Goal: Obtain resource: Download file/media

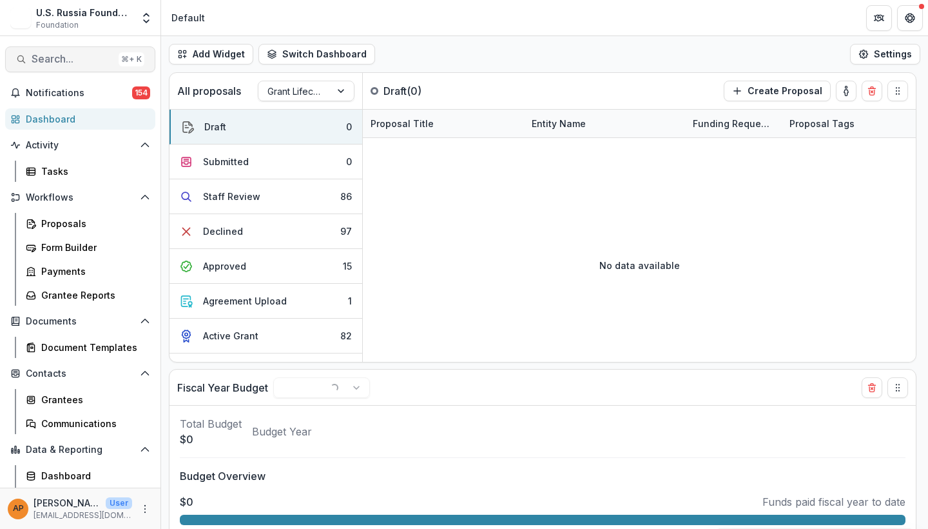
select select "******"
click at [101, 59] on span "Search..." at bounding box center [73, 59] width 82 height 12
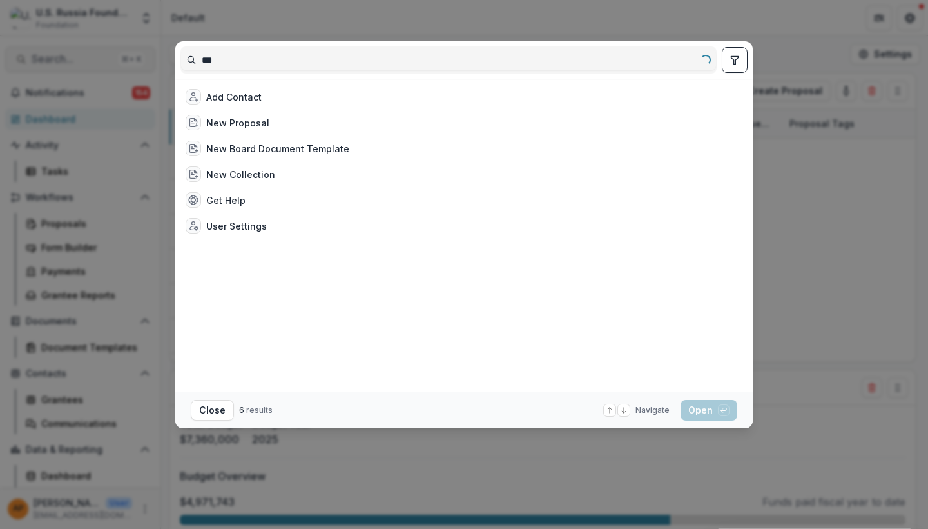
type input "****"
select select "******"
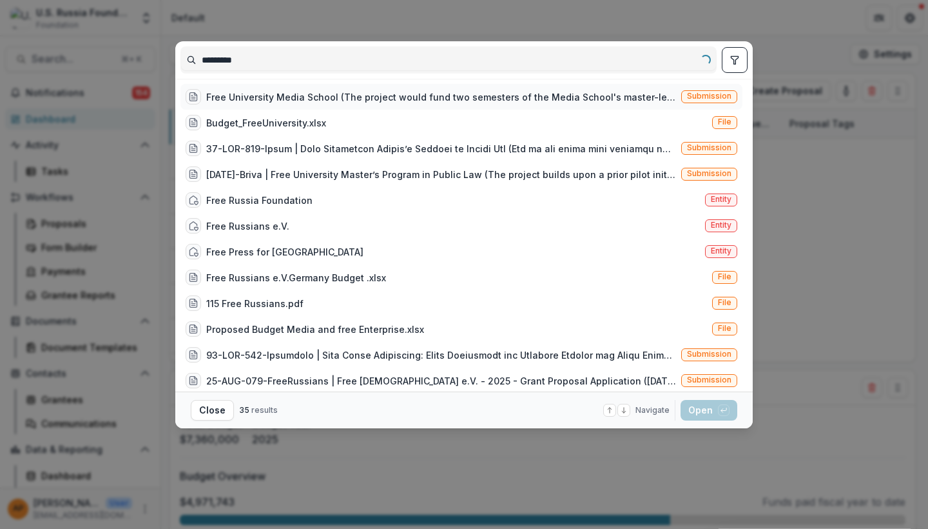
drag, startPoint x: 255, startPoint y: 73, endPoint x: 402, endPoint y: 93, distance: 148.3
click at [402, 93] on div "Free University Media School (The project would fund two semesters of the Media…" at bounding box center [441, 97] width 470 height 14
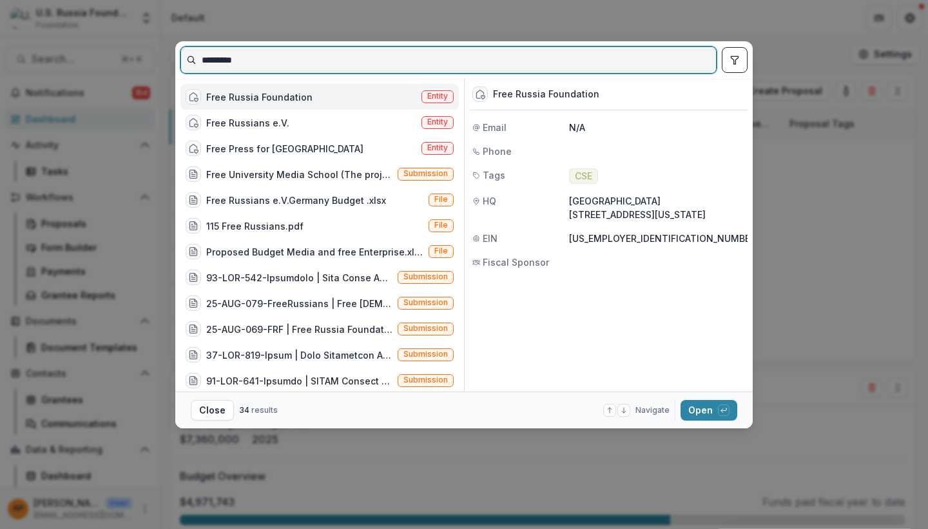
click at [495, 59] on input "*********" at bounding box center [448, 60] width 535 height 21
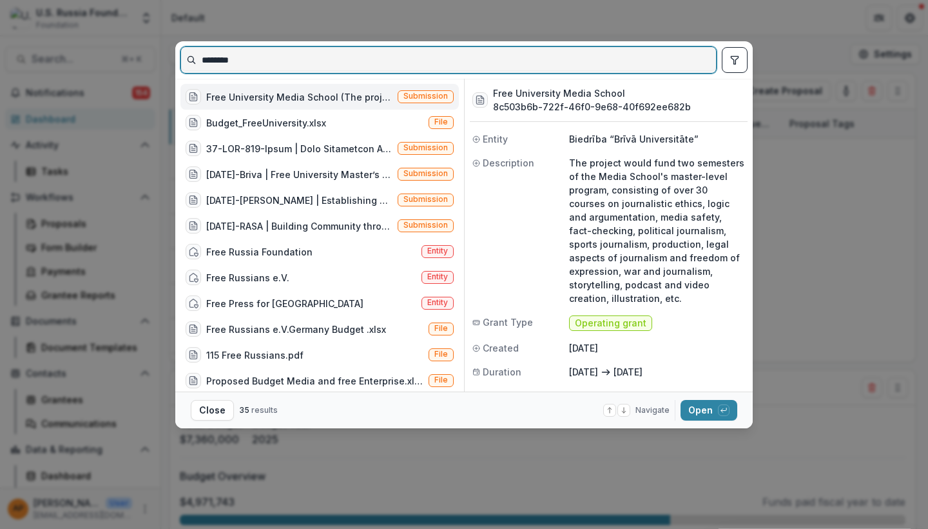
type input "********"
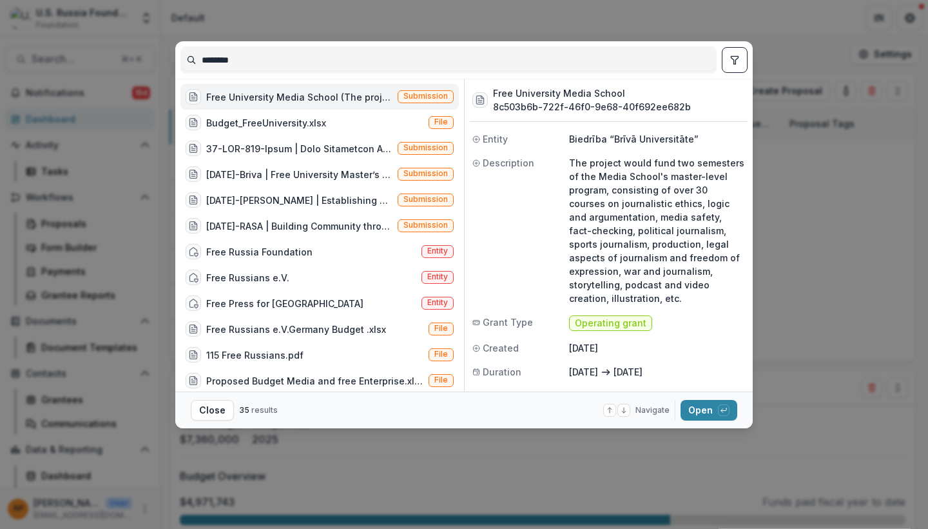
click at [327, 98] on div "Free University Media School (The project would fund two semesters of the Media…" at bounding box center [299, 97] width 186 height 14
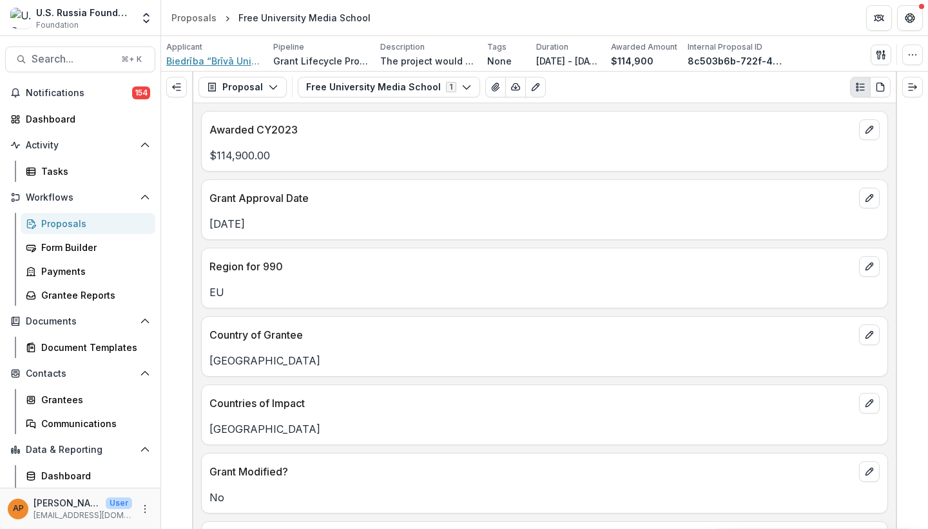
click at [209, 63] on span "Biedrība “Brīvā Universitāte”" at bounding box center [214, 61] width 97 height 14
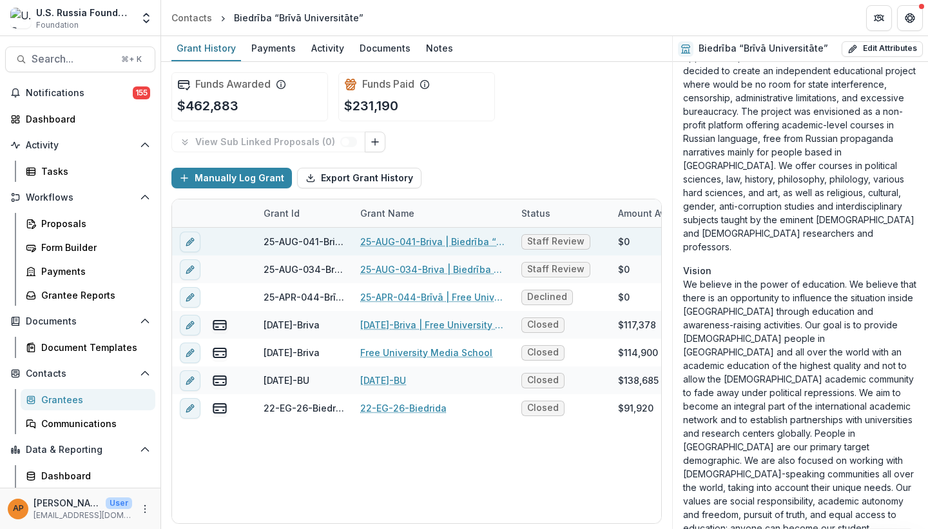
scroll to position [389, 0]
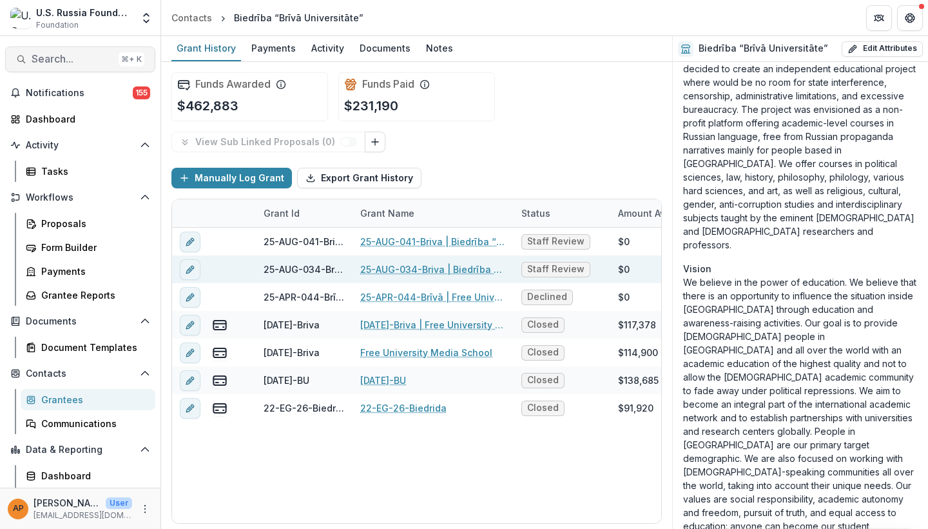
click at [90, 57] on span "Search..." at bounding box center [73, 59] width 82 height 12
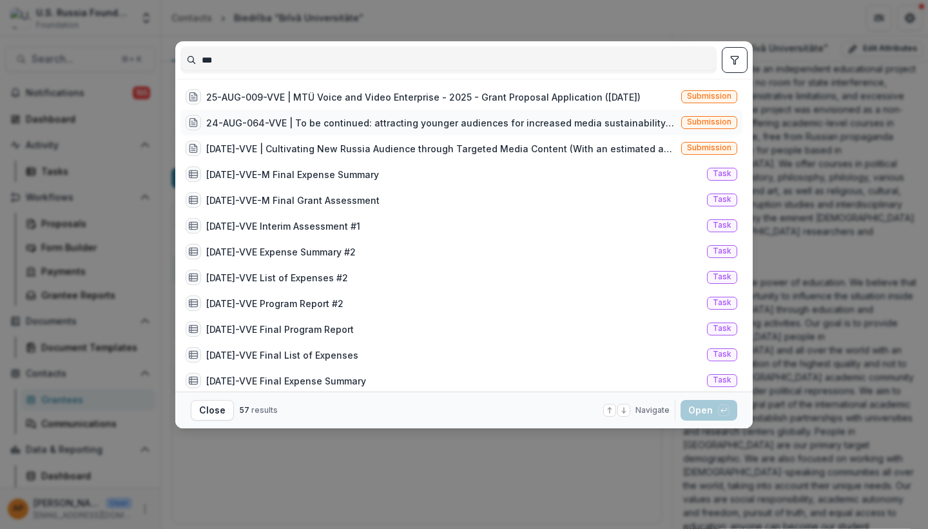
type input "***"
click at [341, 122] on div "24-AUG-064-VVE | To be continued: attracting younger audiences for increased me…" at bounding box center [441, 123] width 470 height 14
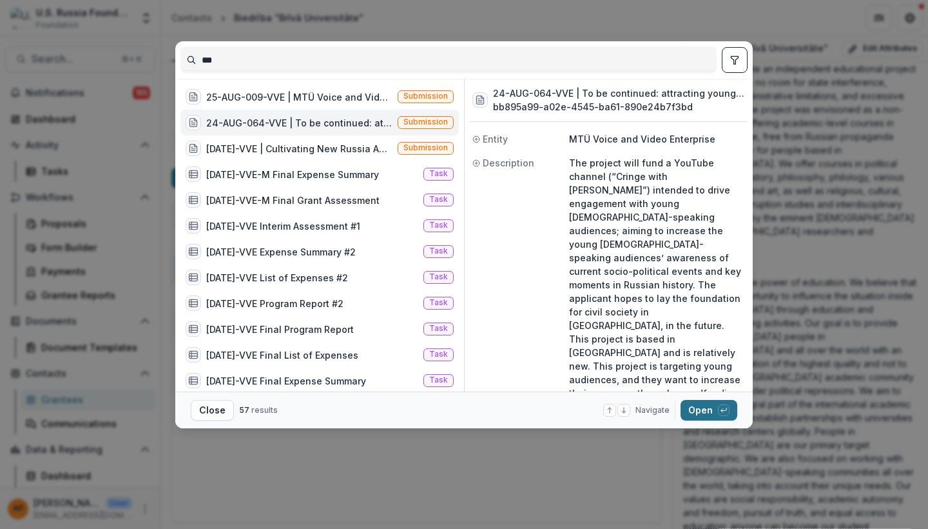
click at [710, 414] on button "Open with enter key" at bounding box center [709, 410] width 57 height 21
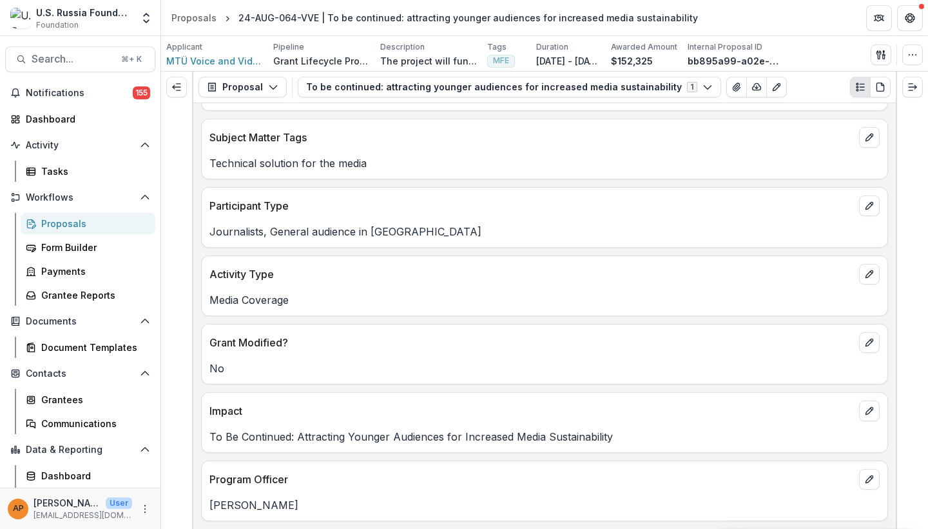
scroll to position [404, 0]
click at [263, 80] on button "Proposal" at bounding box center [243, 87] width 88 height 21
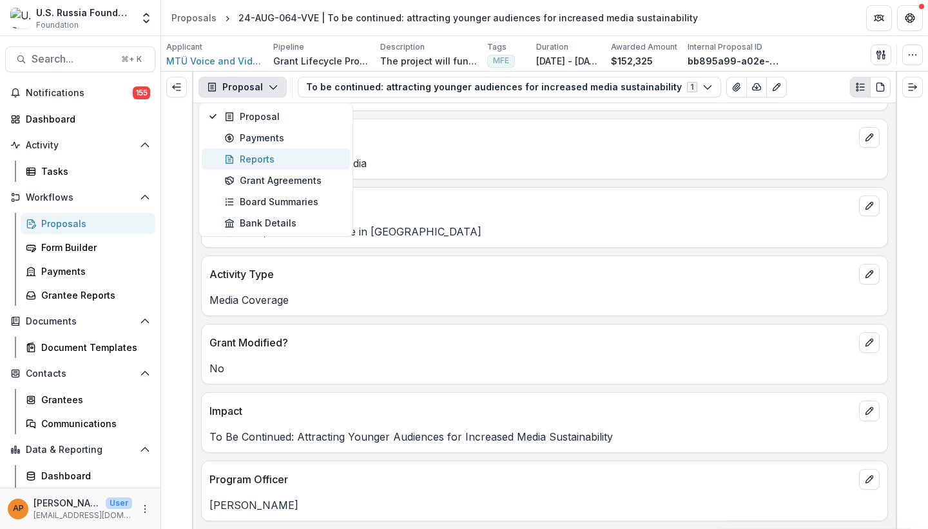
click at [282, 159] on div "Reports" at bounding box center [283, 159] width 118 height 14
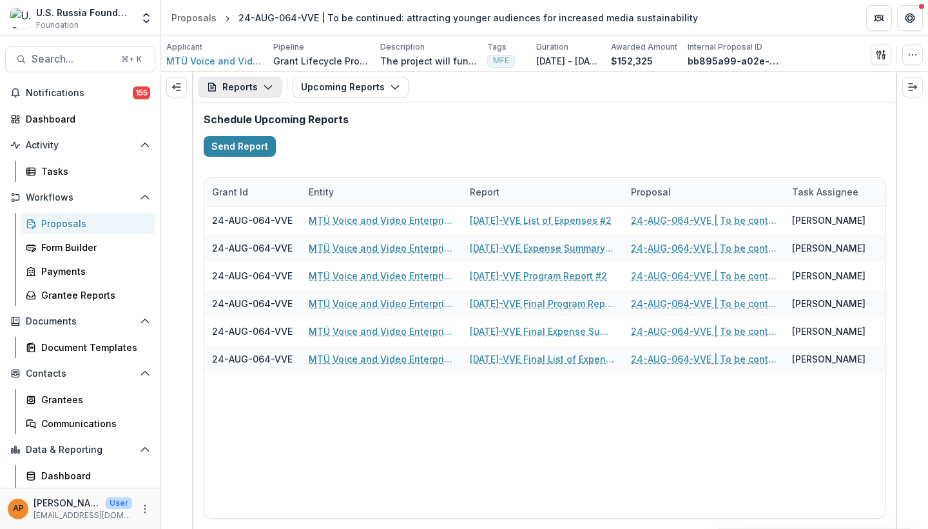
click at [266, 83] on icon "button" at bounding box center [268, 87] width 10 height 10
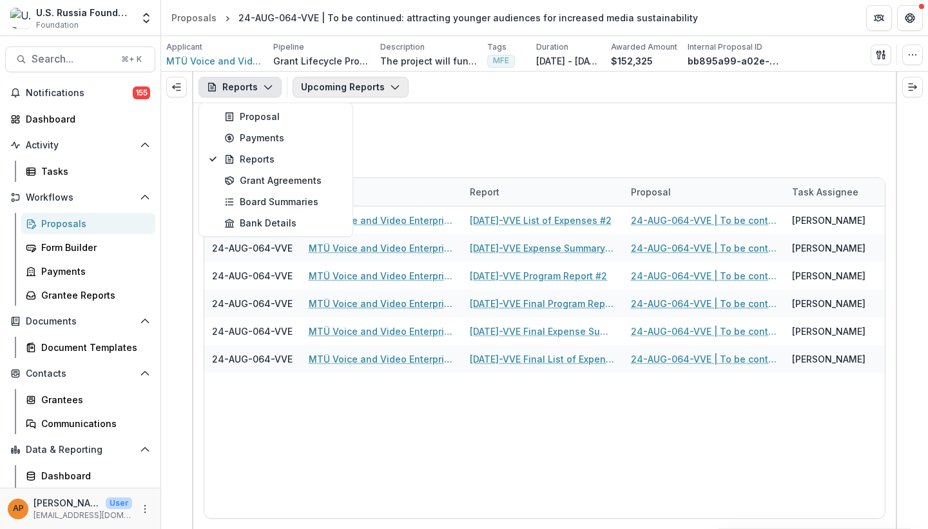
click at [309, 91] on button "Upcoming Reports" at bounding box center [351, 87] width 116 height 21
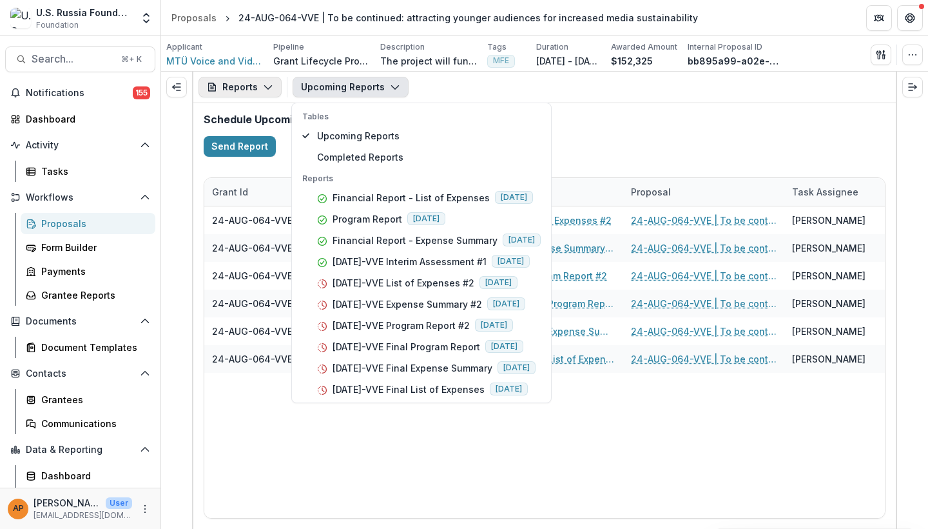
click at [246, 85] on button "Reports" at bounding box center [240, 87] width 83 height 21
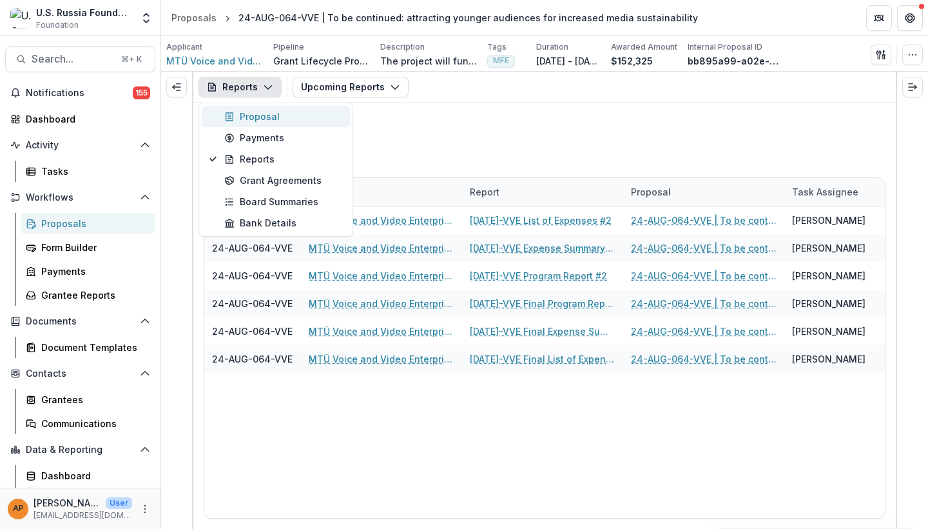
click at [263, 121] on div "Proposal" at bounding box center [283, 117] width 118 height 14
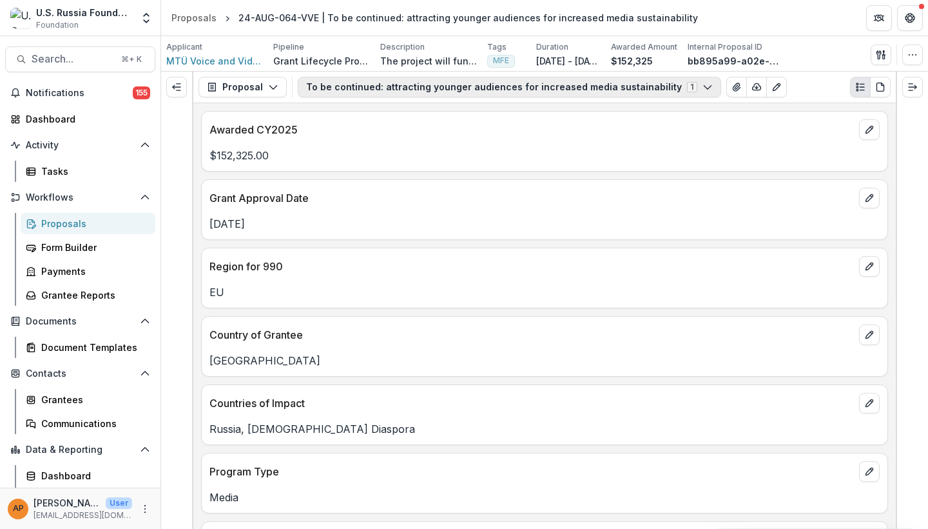
click at [359, 94] on button "To be continued: attracting younger audiences for increased media sustainabilit…" at bounding box center [509, 87] width 423 height 21
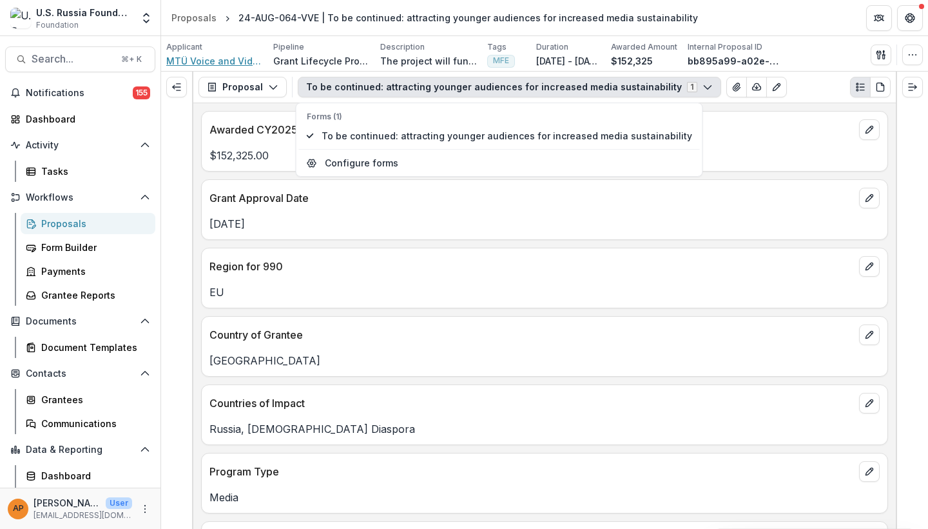
click at [244, 61] on span "MTÜ Voice and Video Enterprise" at bounding box center [214, 61] width 97 height 14
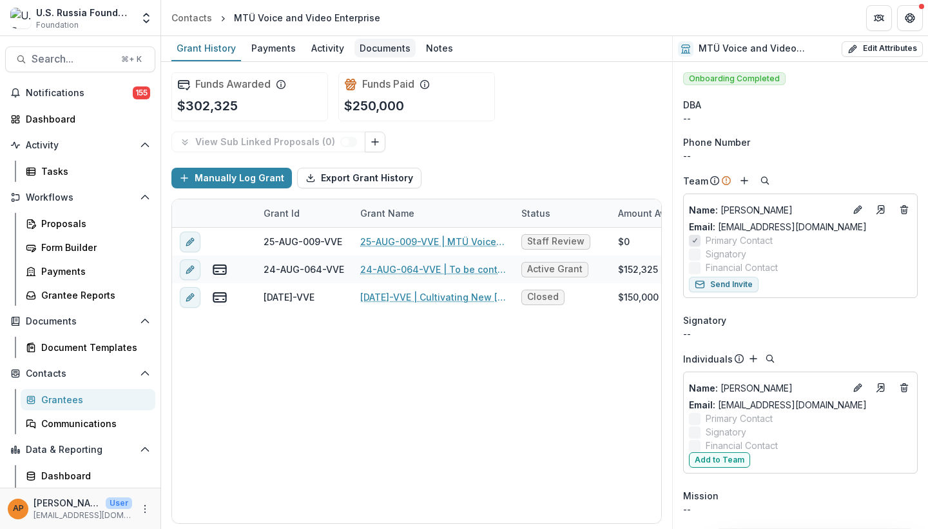
click at [370, 47] on div "Documents" at bounding box center [384, 48] width 61 height 19
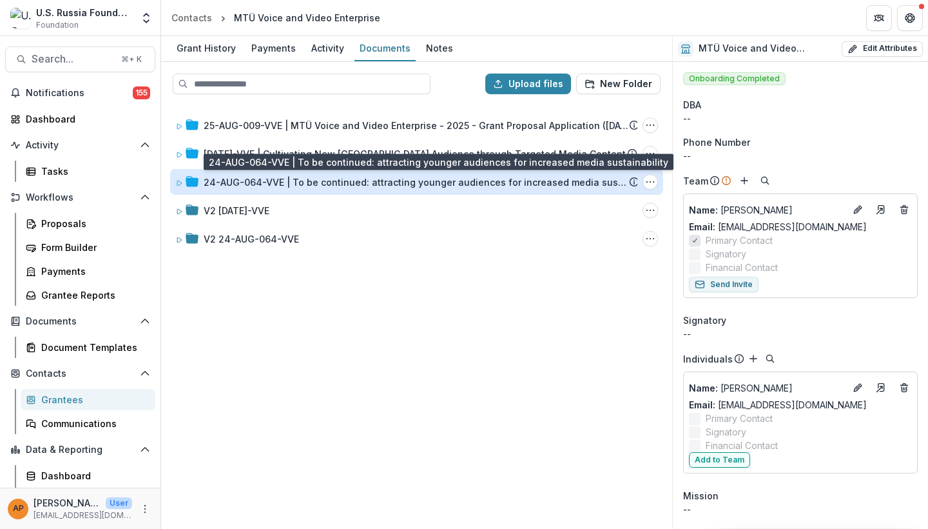
click at [342, 182] on div "24-AUG-064-VVE | To be continued: attracting younger audiences for increased me…" at bounding box center [416, 182] width 425 height 14
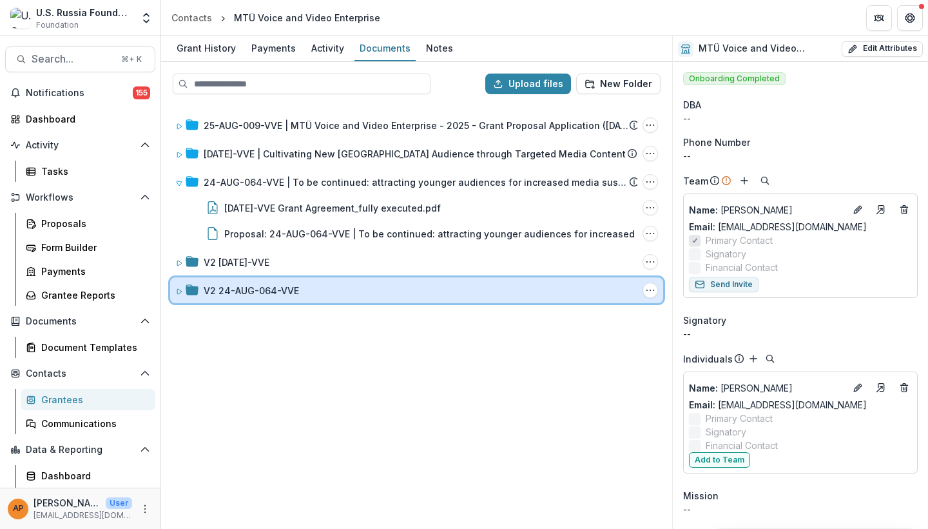
click at [325, 291] on div "V2 24-AUG-064-VVE" at bounding box center [421, 291] width 434 height 14
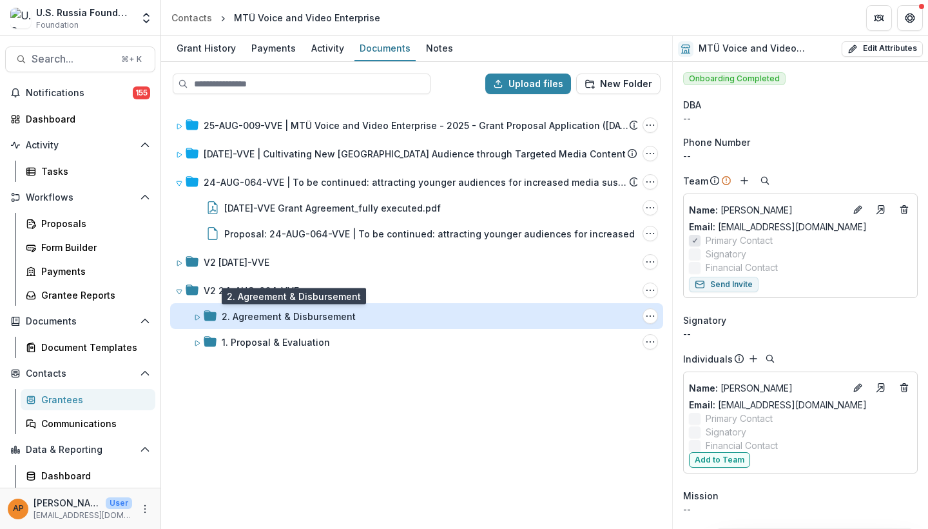
click at [339, 321] on div "2. Agreement & Disbursement" at bounding box center [289, 316] width 134 height 14
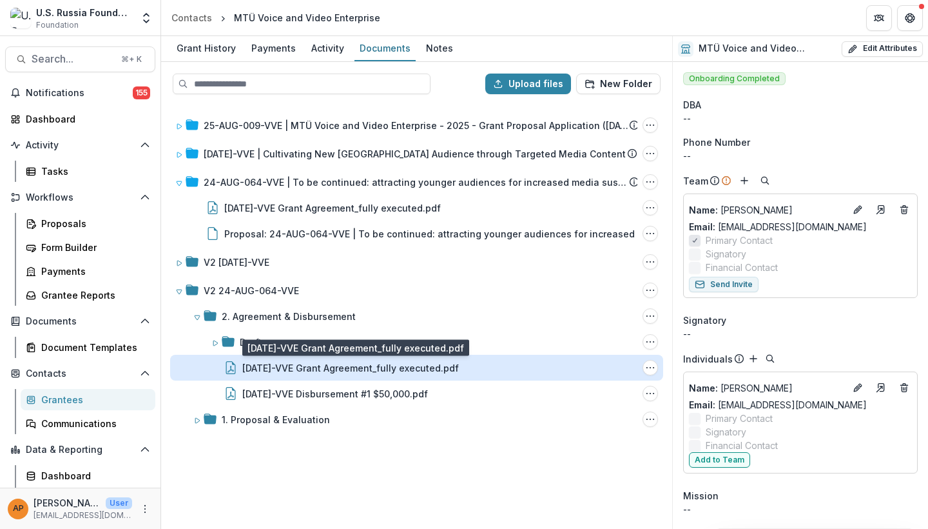
click at [341, 367] on div "24-AUG-64-VVE Grant Agreement_fully executed.pdf" at bounding box center [350, 368] width 217 height 14
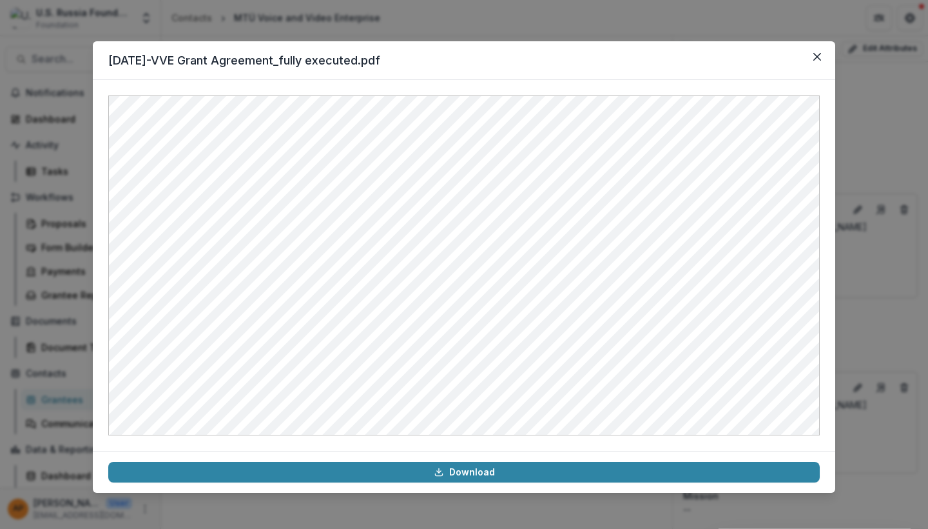
click at [806, 59] on header "24-AUG-64-VVE Grant Agreement_fully executed.pdf" at bounding box center [464, 60] width 743 height 39
click at [817, 59] on icon "Close" at bounding box center [817, 57] width 8 height 8
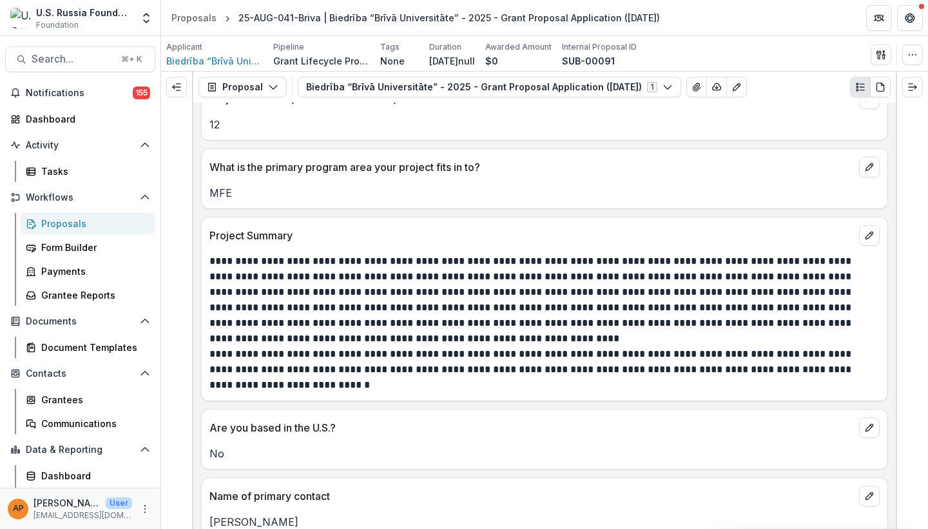
scroll to position [1110, 0]
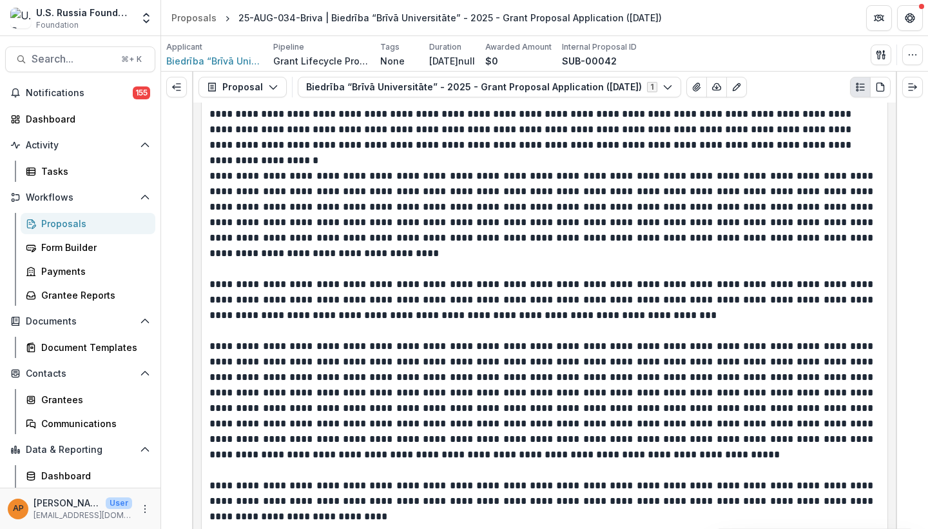
scroll to position [1836, 0]
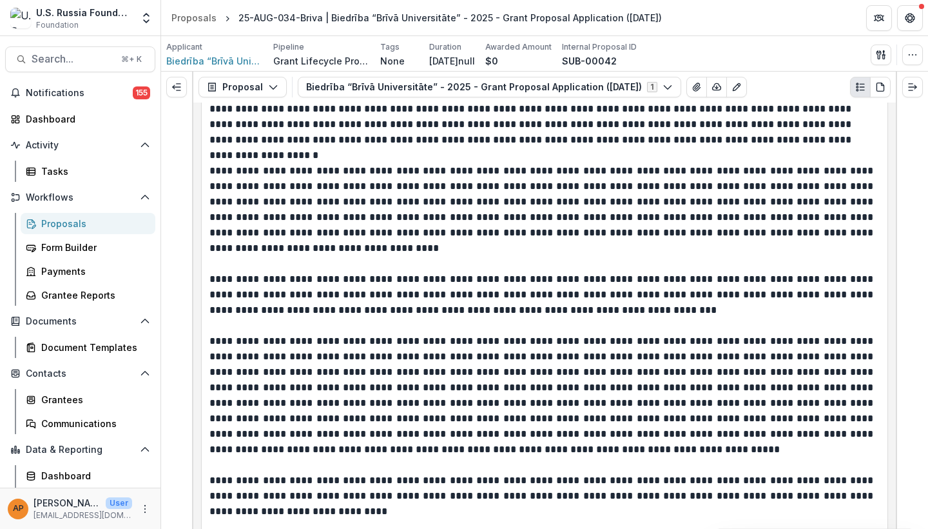
click at [510, 1] on header "Proposals 25-AUG-034-Briva | Biedrība “Brīvā Universitāte” - 2025 - Grant Propo…" at bounding box center [544, 17] width 767 height 35
